Goal: Browse casually

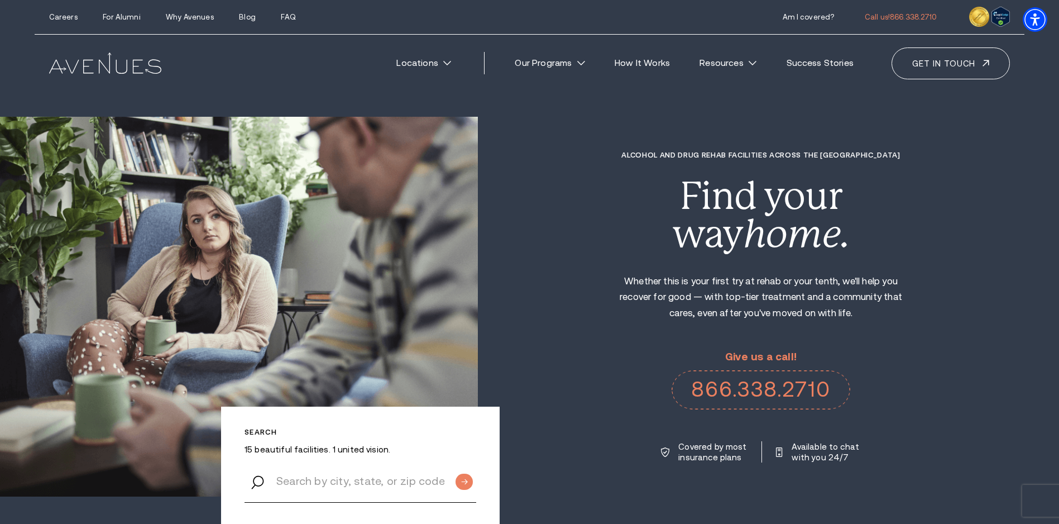
drag, startPoint x: 125, startPoint y: 9, endPoint x: 128, endPoint y: -4, distance: 13.8
